Goal: Transaction & Acquisition: Purchase product/service

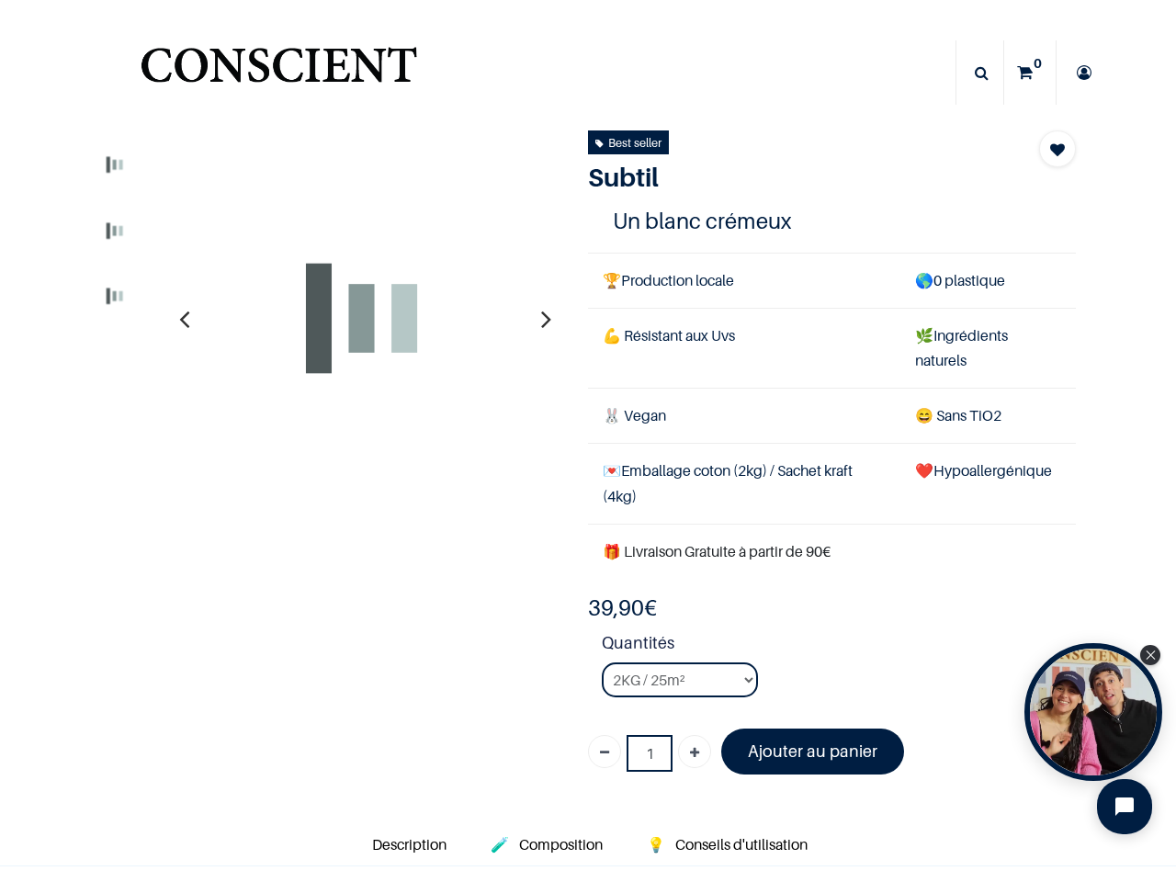
select select "127"
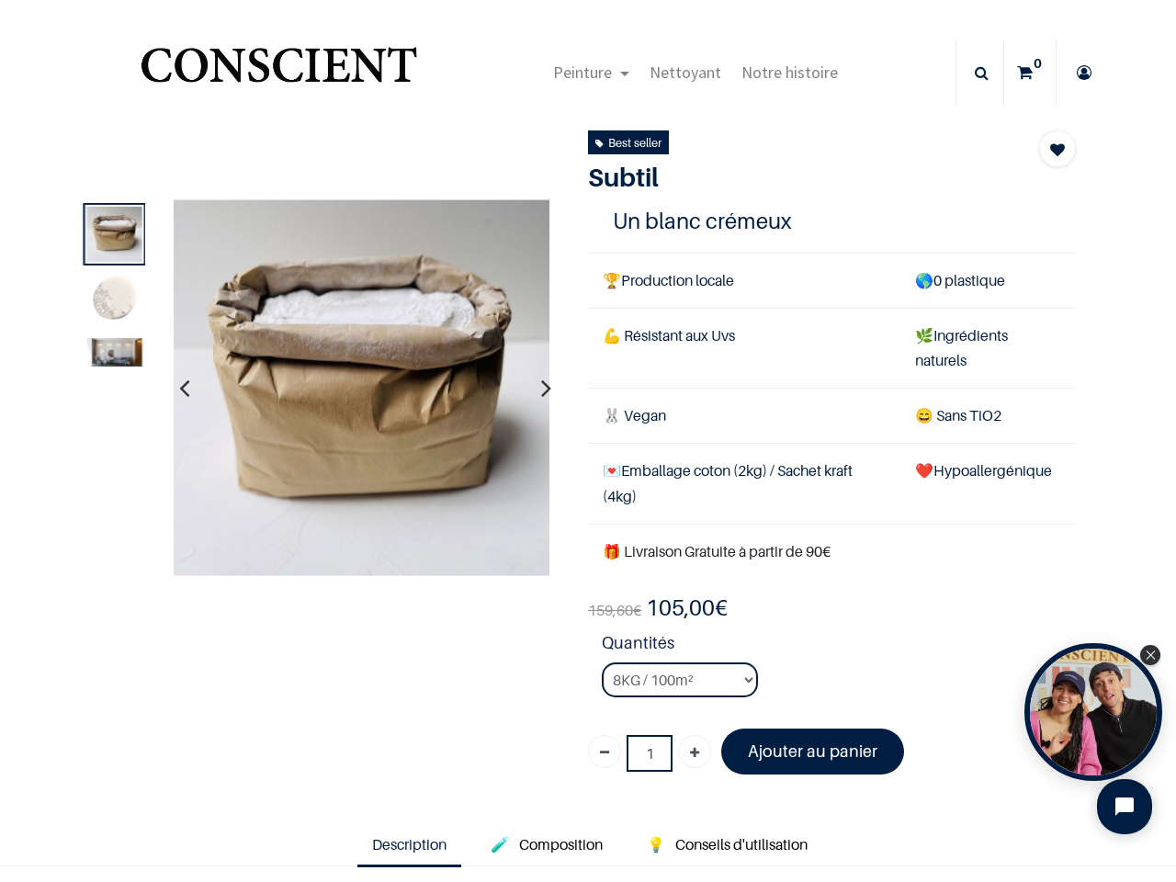
click at [588, 441] on td "🐰 Vegan" at bounding box center [744, 416] width 312 height 55
click at [586, 73] on span "Peinture" at bounding box center [582, 72] width 59 height 21
click at [975, 73] on icon at bounding box center [982, 72] width 14 height 64
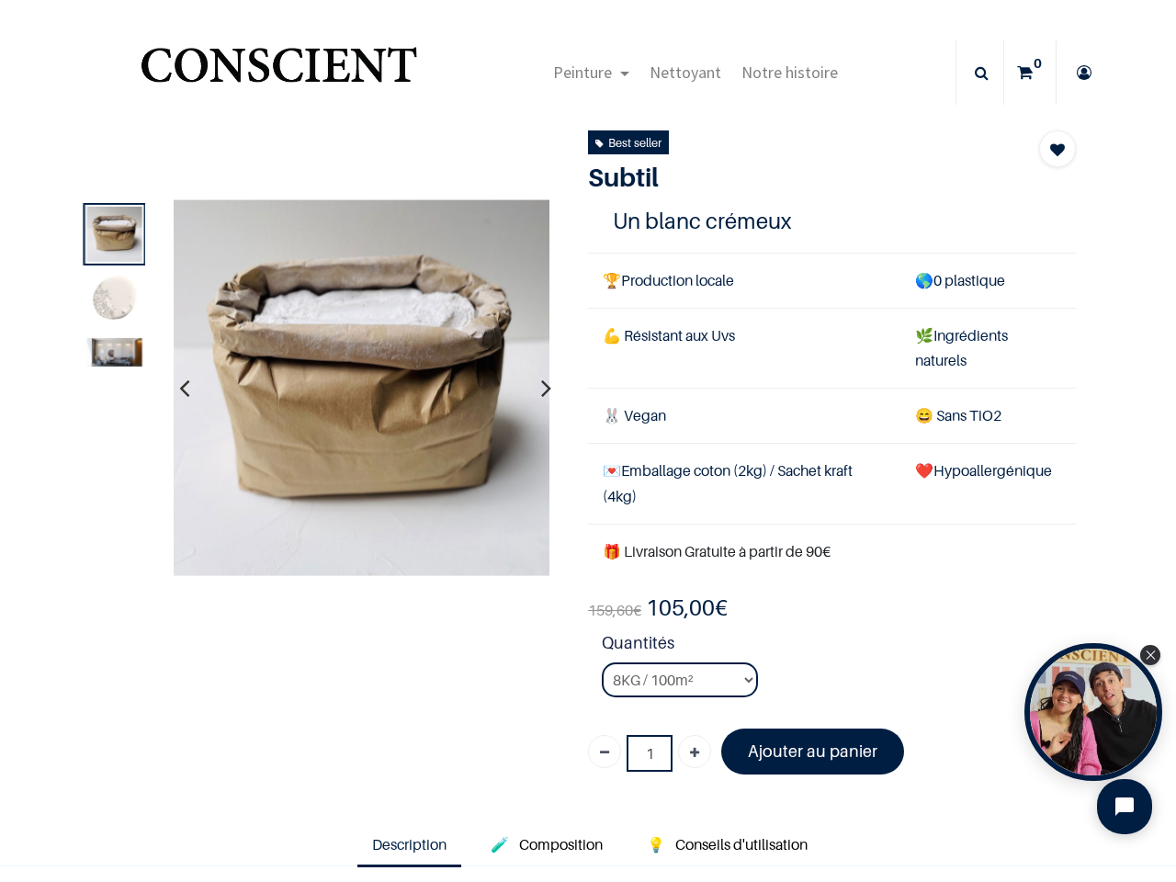
click at [588, 463] on td "💌 Emballage coton (2kg) / Sachet kraft (4kg)" at bounding box center [744, 484] width 312 height 80
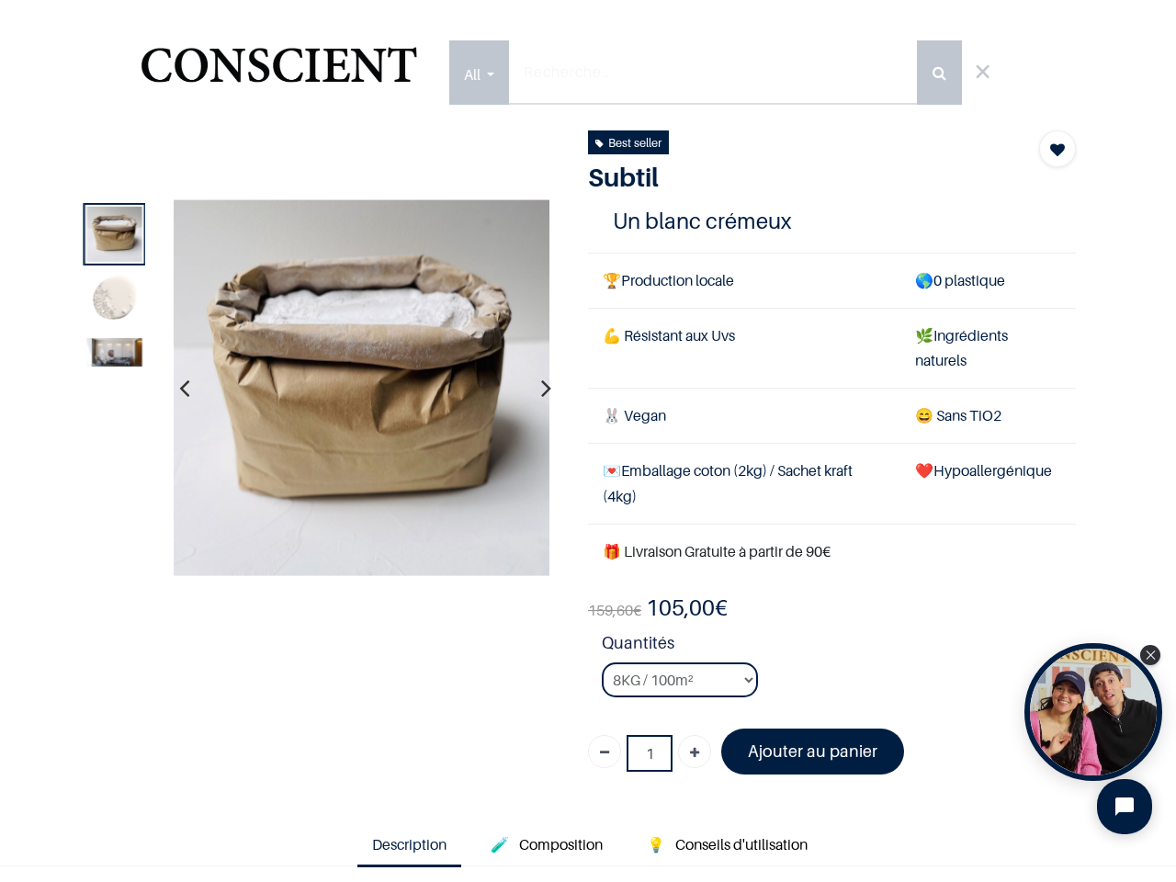
click at [360, 388] on img at bounding box center [361, 387] width 377 height 377
click at [182, 388] on icon "button" at bounding box center [184, 388] width 10 height 50
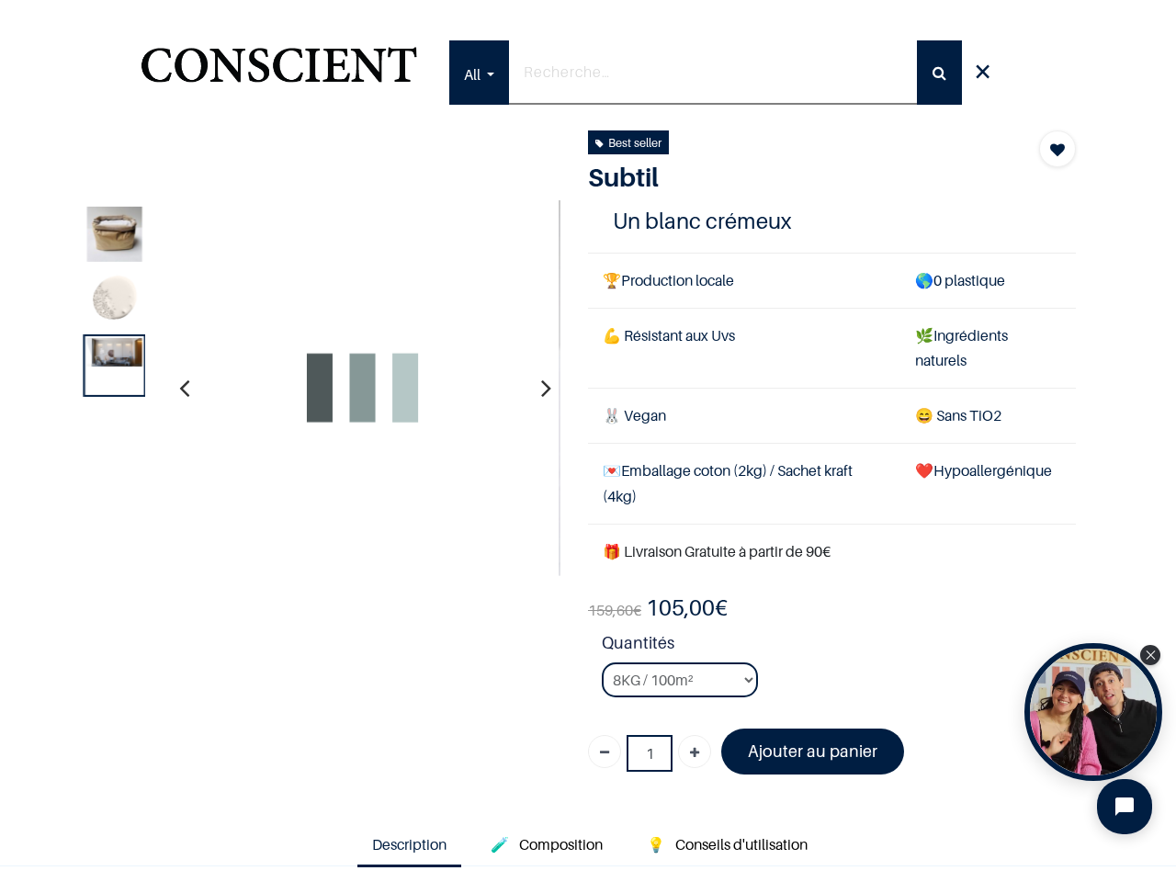
click at [541, 388] on icon "button" at bounding box center [546, 388] width 10 height 50
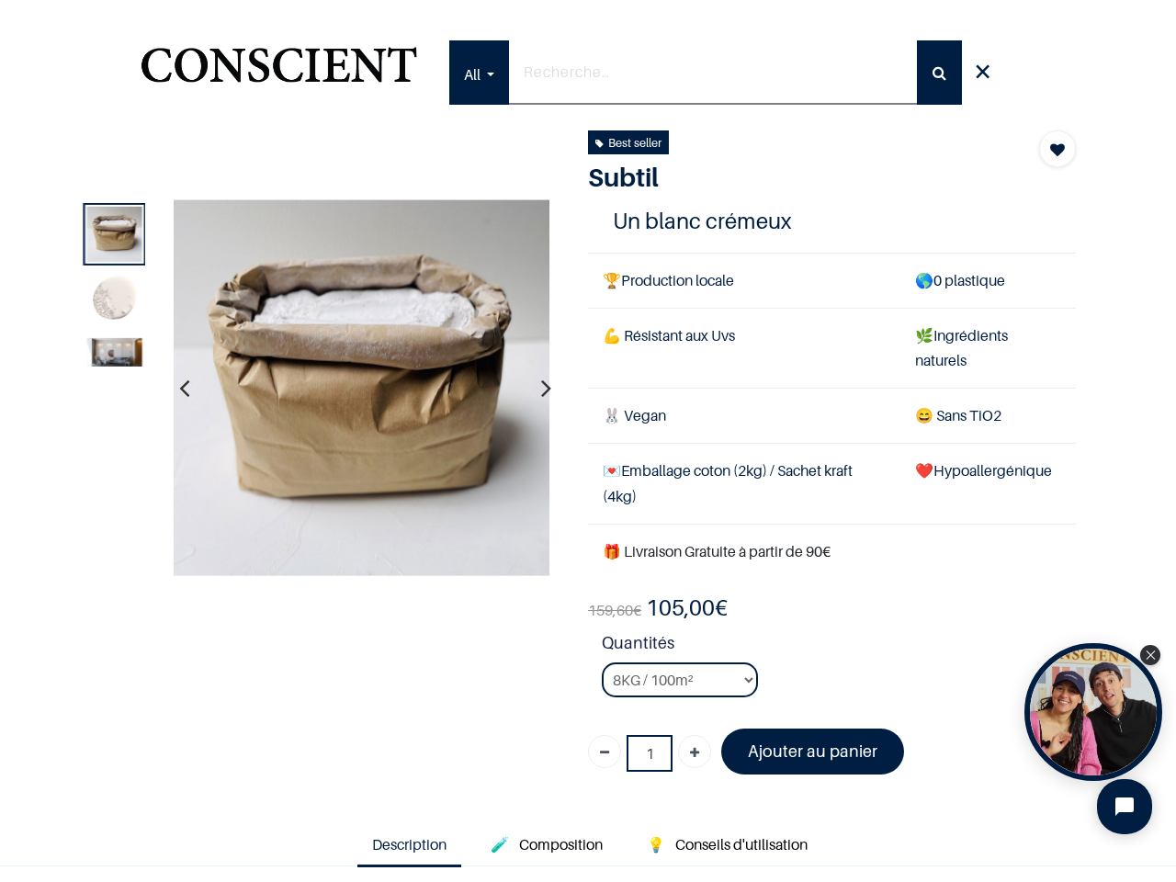
click at [111, 367] on img at bounding box center [113, 352] width 55 height 28
